Goal: Task Accomplishment & Management: Use online tool/utility

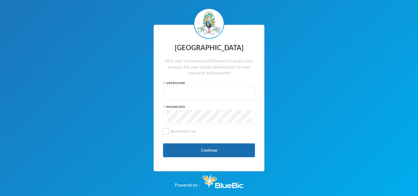
type input "glh23es30"
click at [180, 144] on button "Continue" at bounding box center [209, 151] width 92 height 14
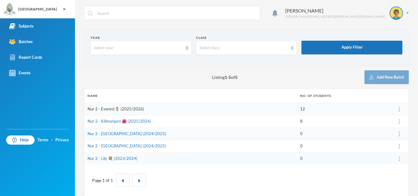
click at [106, 109] on link "Nur 2 - Everest🌷 (2025/2026)" at bounding box center [116, 108] width 57 height 5
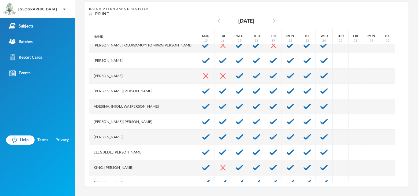
scroll to position [7, 0]
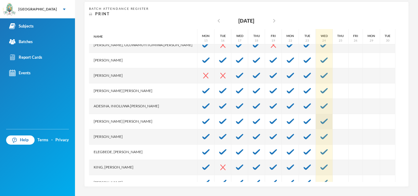
click at [320, 122] on img at bounding box center [323, 122] width 7 height 6
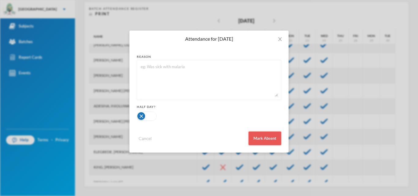
click at [275, 136] on button "Mark Absent" at bounding box center [264, 139] width 33 height 14
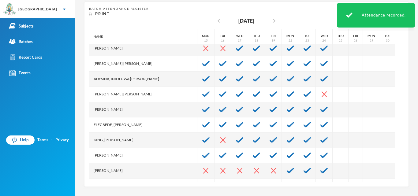
scroll to position [46, 0]
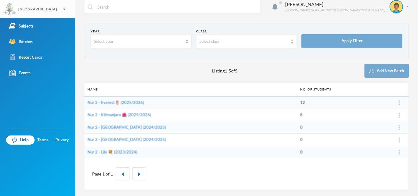
scroll to position [6, 0]
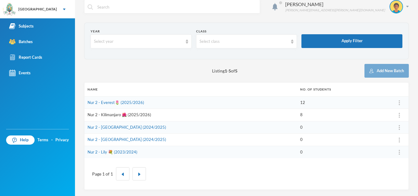
click at [105, 114] on link "Nur 2 - Kilimanjaro 🌺 (2025/2026)" at bounding box center [120, 114] width 64 height 5
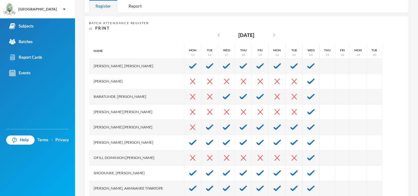
scroll to position [109, 0]
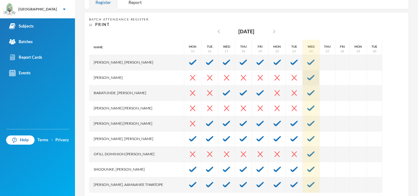
click at [303, 74] on div at bounding box center [311, 77] width 17 height 15
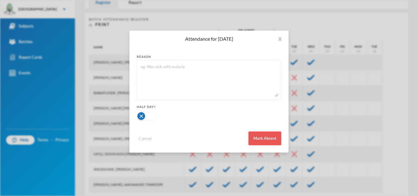
click at [252, 141] on button "Mark Absent" at bounding box center [264, 139] width 33 height 14
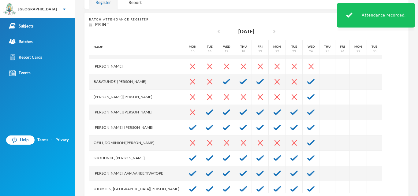
scroll to position [15, 0]
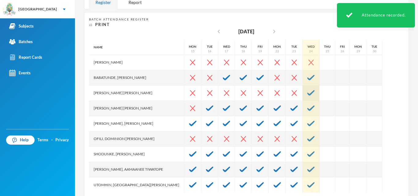
click at [307, 95] on img at bounding box center [310, 93] width 7 height 6
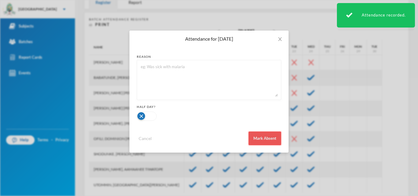
click at [259, 142] on button "Mark Absent" at bounding box center [264, 139] width 33 height 14
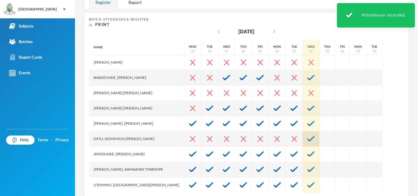
click at [307, 141] on img at bounding box center [310, 139] width 7 height 6
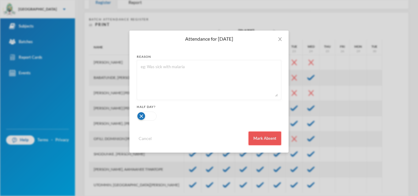
click at [260, 139] on button "Mark Absent" at bounding box center [264, 139] width 33 height 14
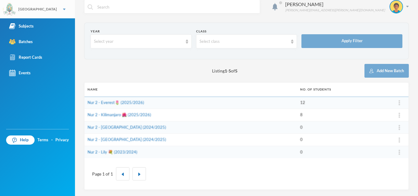
scroll to position [6, 0]
